Goal: Transaction & Acquisition: Purchase product/service

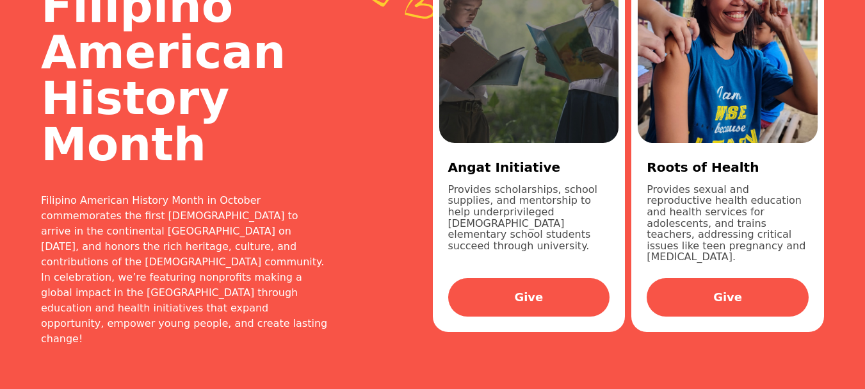
scroll to position [128, 0]
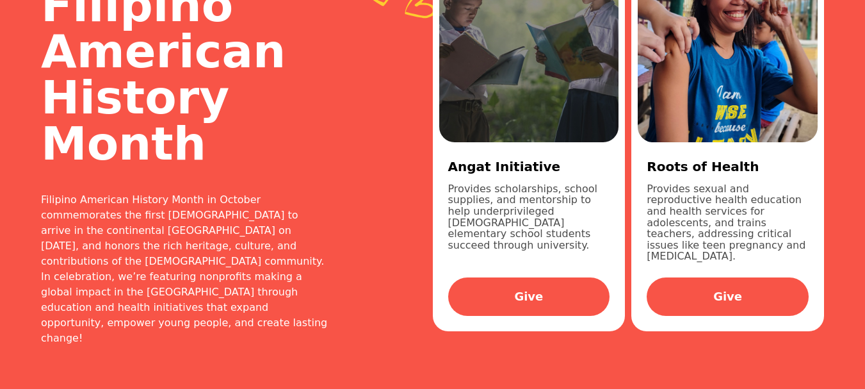
drag, startPoint x: 647, startPoint y: 186, endPoint x: 787, endPoint y: 233, distance: 147.8
click at [787, 233] on p "Provides sexual and reproductive health education and health services for adole…" at bounding box center [728, 222] width 162 height 79
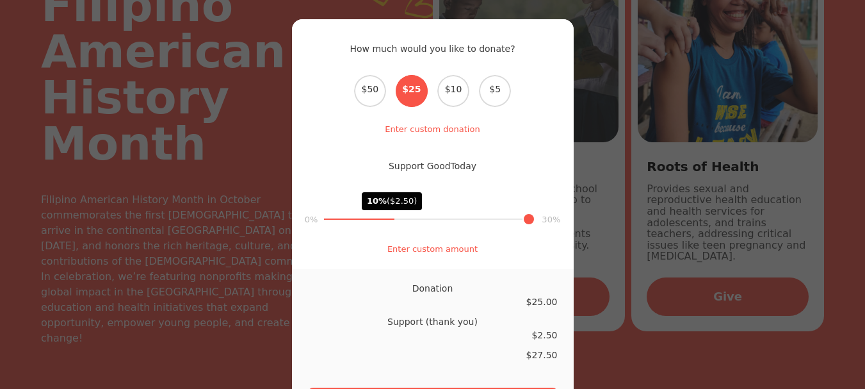
click at [761, 340] on div "How much would you like to donate? Select the donation amount $50 $25 $10 $5 En…" at bounding box center [432, 194] width 865 height 389
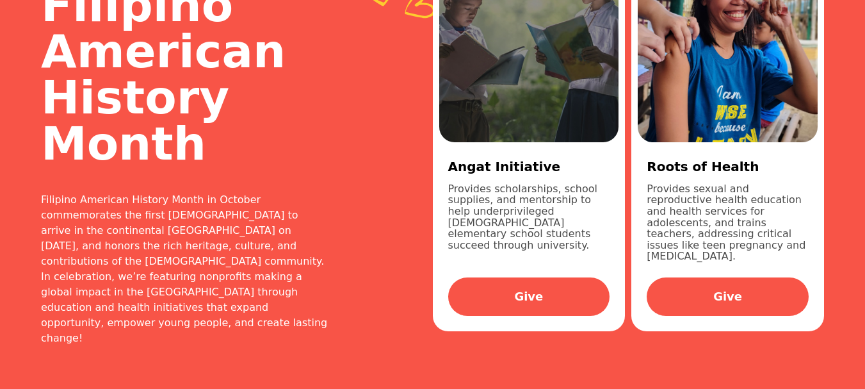
drag, startPoint x: 751, startPoint y: 241, endPoint x: 641, endPoint y: 190, distance: 121.2
click at [641, 190] on div "Roots of Health Provides sexual and reproductive health education and health se…" at bounding box center [728, 233] width 180 height 182
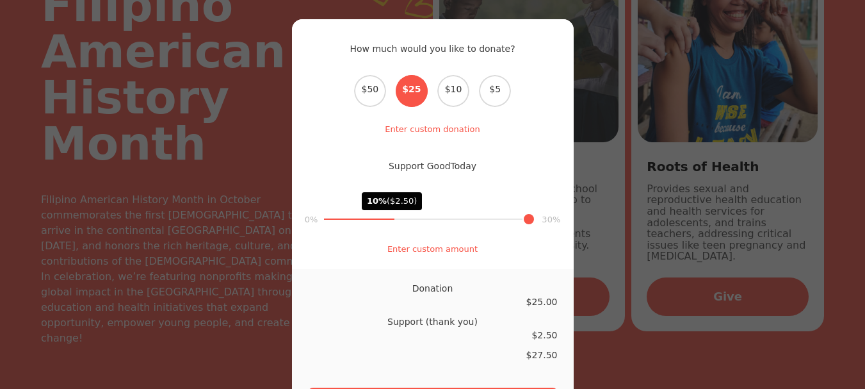
click at [663, 169] on div "How much would you like to donate? Select the donation amount $50 $25 $10 $5 En…" at bounding box center [432, 194] width 865 height 389
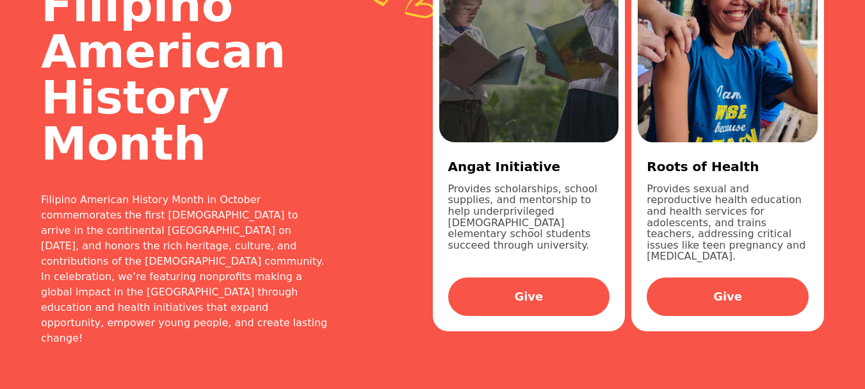
drag, startPoint x: 647, startPoint y: 190, endPoint x: 762, endPoint y: 215, distance: 117.2
drag, startPoint x: 762, startPoint y: 215, endPoint x: 785, endPoint y: 233, distance: 29.6
click at [786, 233] on p "Provides sexual and reproductive health education and health services for adole…" at bounding box center [728, 222] width 162 height 79
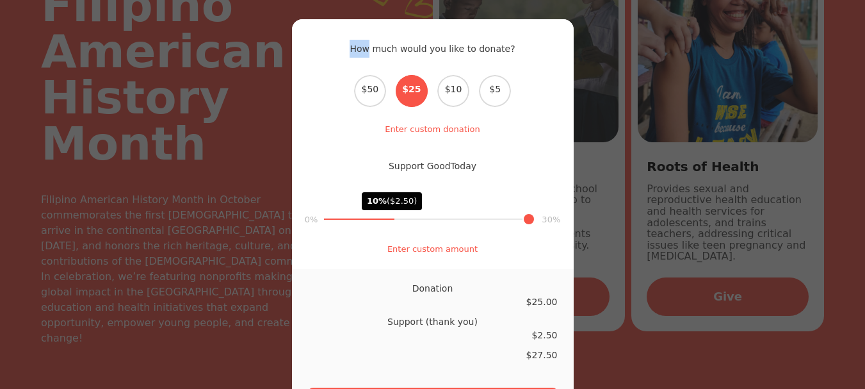
drag, startPoint x: 786, startPoint y: 233, endPoint x: 766, endPoint y: 234, distance: 19.9
click at [767, 234] on div "How much would you like to donate? Select the donation amount $50 $25 $10 $5 En…" at bounding box center [432, 194] width 865 height 389
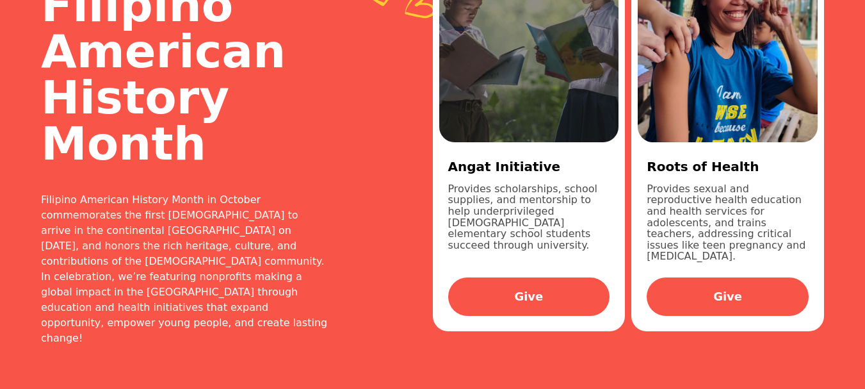
drag, startPoint x: 770, startPoint y: 236, endPoint x: 688, endPoint y: 226, distance: 82.5
click at [688, 226] on p "Provides sexual and reproductive health education and health services for adole…" at bounding box center [728, 222] width 162 height 79
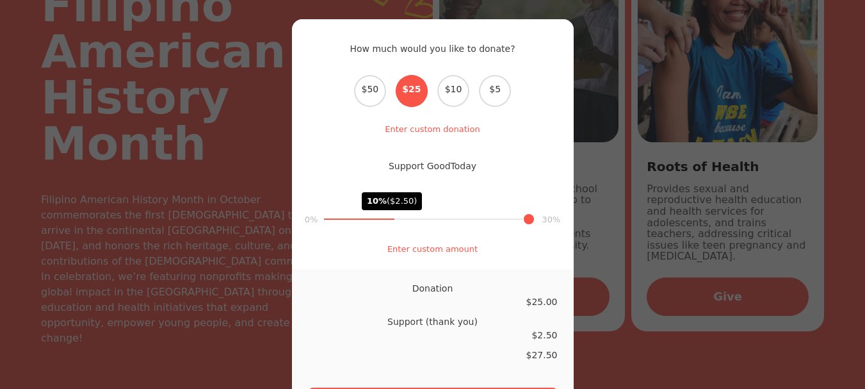
click at [784, 234] on div "How much would you like to donate? Select the donation amount $50 $25 $10 $5 En…" at bounding box center [432, 194] width 865 height 389
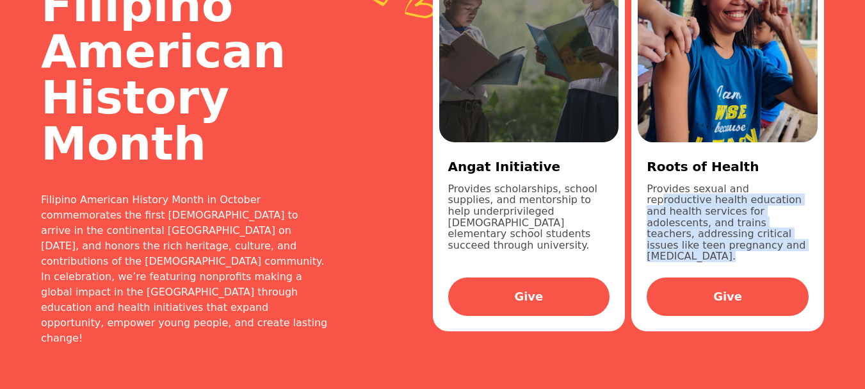
drag, startPoint x: 785, startPoint y: 234, endPoint x: 639, endPoint y: 186, distance: 153.7
click at [639, 186] on div "Roots of Health Provides sexual and reproductive health education and health se…" at bounding box center [728, 233] width 180 height 182
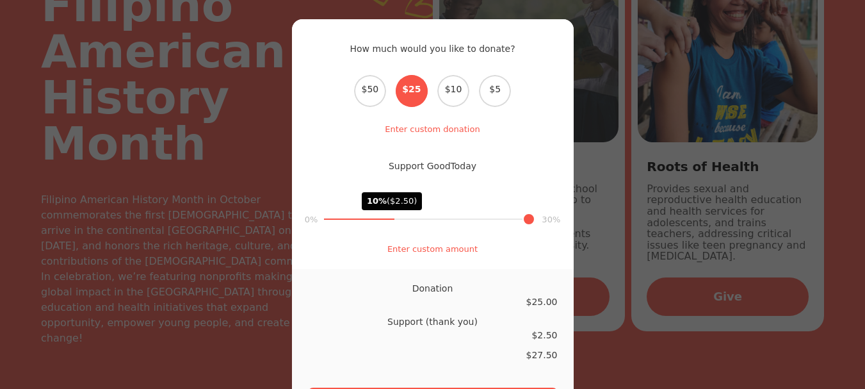
drag, startPoint x: 666, startPoint y: 226, endPoint x: 651, endPoint y: 319, distance: 94.1
click at [651, 319] on div "How much would you like to donate? Select the donation amount $50 $25 $10 $5 En…" at bounding box center [432, 194] width 865 height 389
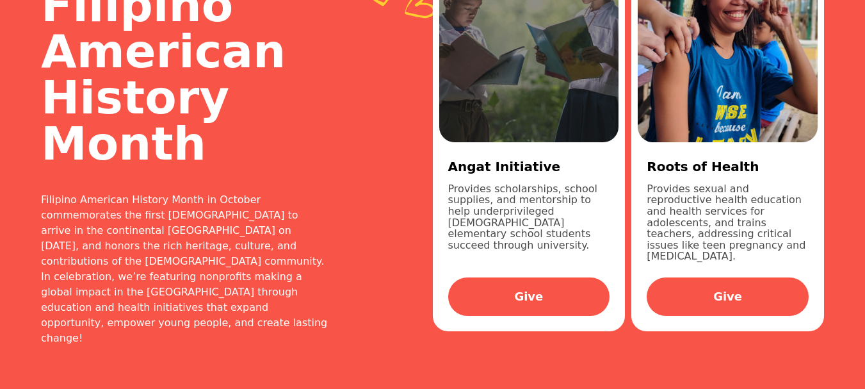
drag, startPoint x: 804, startPoint y: 236, endPoint x: 644, endPoint y: 177, distance: 171.2
click at [644, 177] on div "Roots of Health Provides sexual and reproductive health education and health se…" at bounding box center [728, 233] width 180 height 182
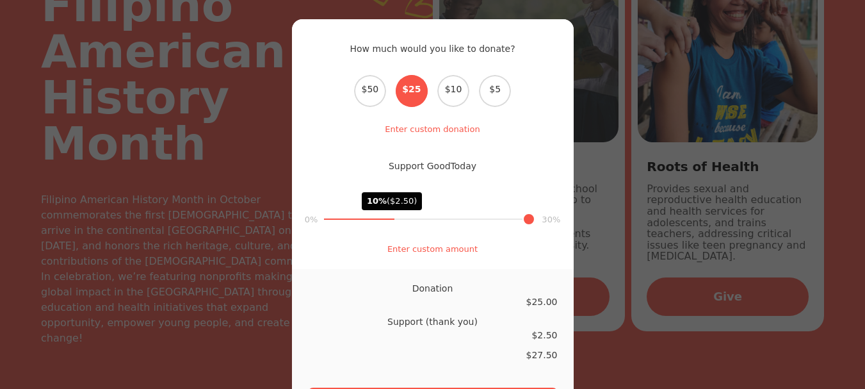
copy div "Roots of Health Provides sexual and reproductive health education and health se…"
click at [727, 359] on div "How much would you like to donate? Select the donation amount $50 $25 $10 $5 En…" at bounding box center [432, 194] width 865 height 389
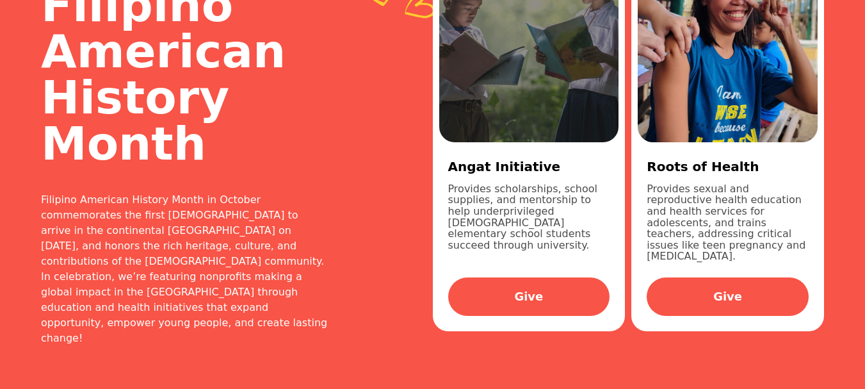
drag, startPoint x: 788, startPoint y: 236, endPoint x: 645, endPoint y: 191, distance: 149.5
click at [645, 191] on div "Roots of Health Provides sexual and reproductive health education and health se…" at bounding box center [728, 233] width 180 height 182
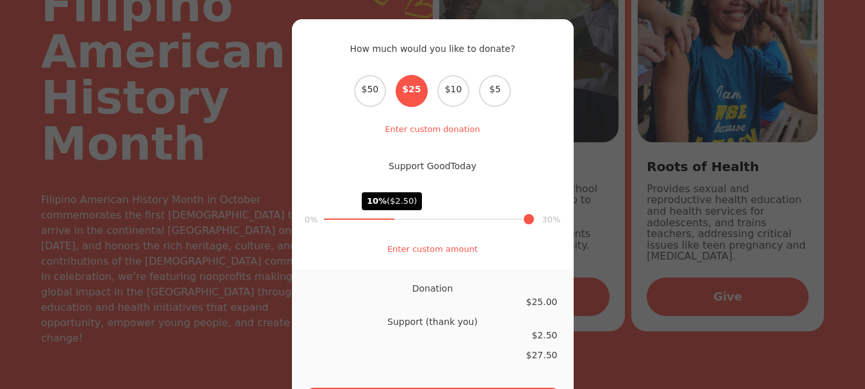
copy p "Provides sexual and reproductive health education and health services for adole…"
click at [614, 201] on div "How much would you like to donate? Select the donation amount $50 $25 $10 $5 En…" at bounding box center [432, 194] width 865 height 389
